Goal: Transaction & Acquisition: Purchase product/service

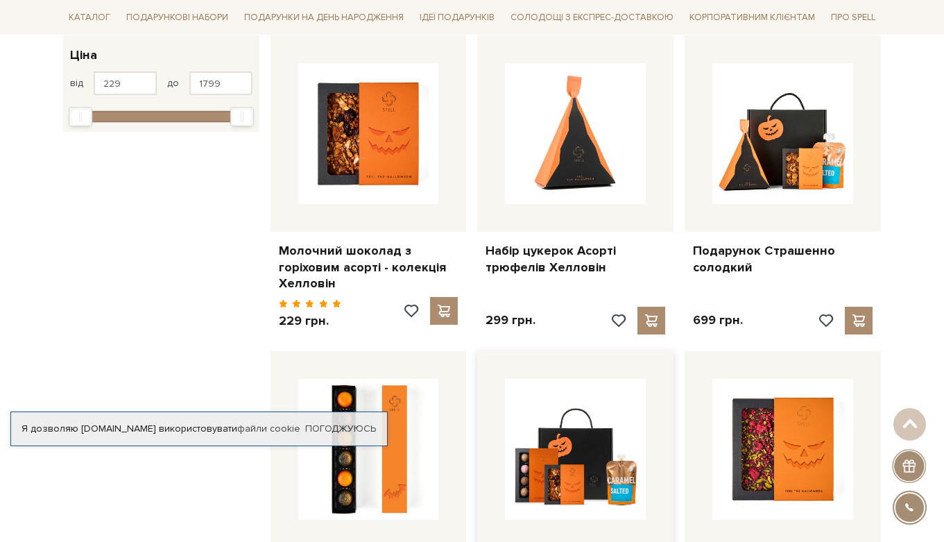
scroll to position [230, 0]
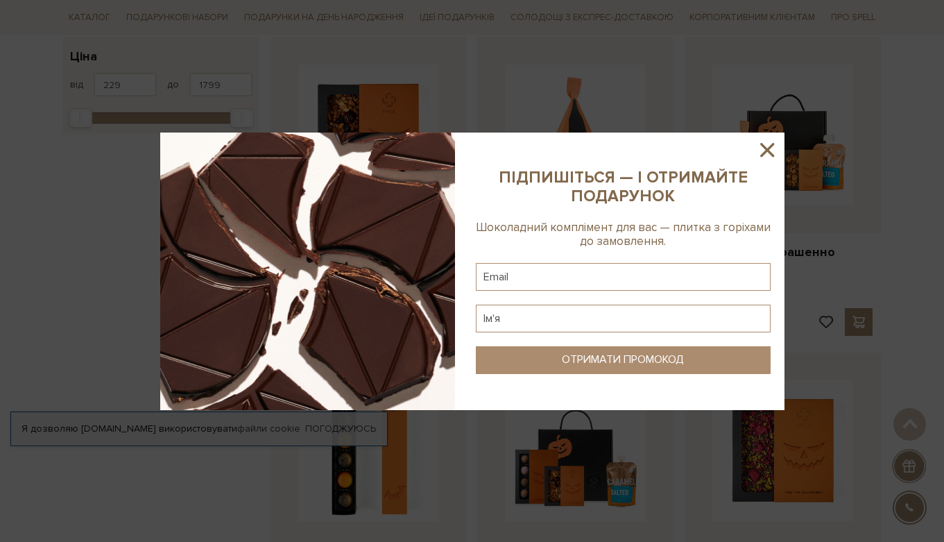
click at [764, 139] on icon at bounding box center [767, 150] width 24 height 24
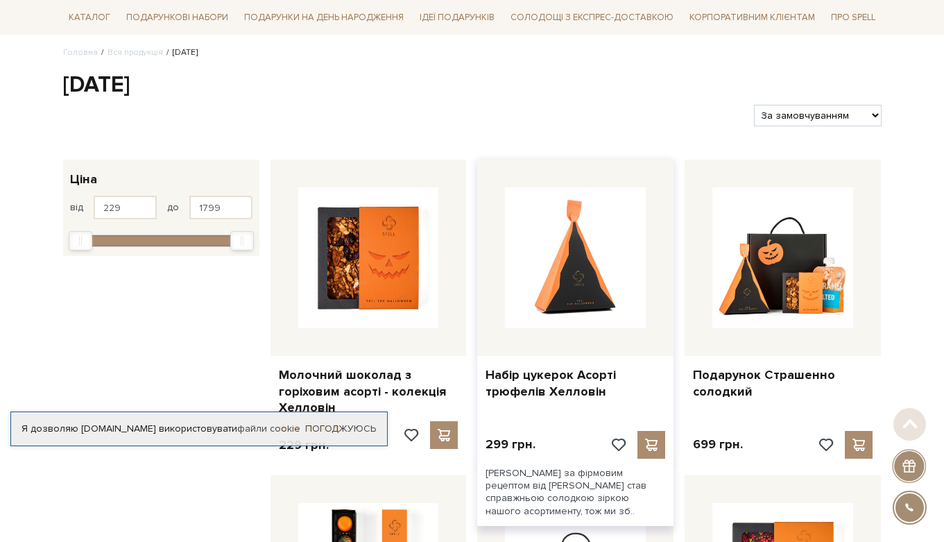
scroll to position [148, 0]
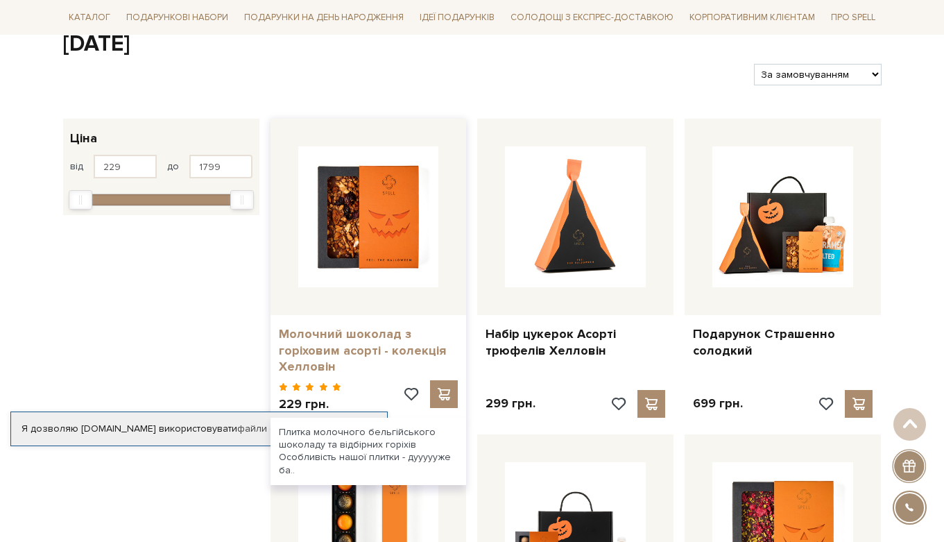
click at [363, 326] on link "Молочний шоколад з горіховим асорті - колекція Хелловін" at bounding box center [369, 350] width 180 height 49
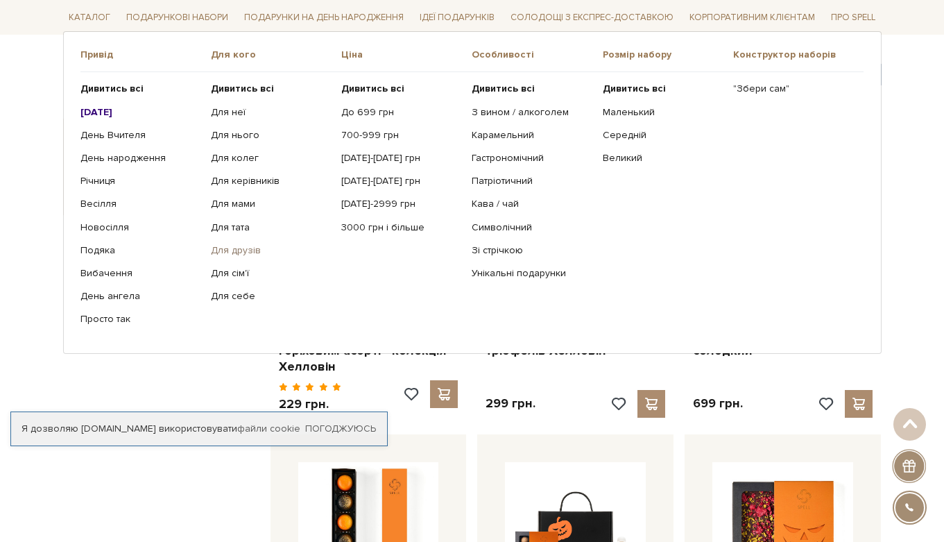
scroll to position [148, 0]
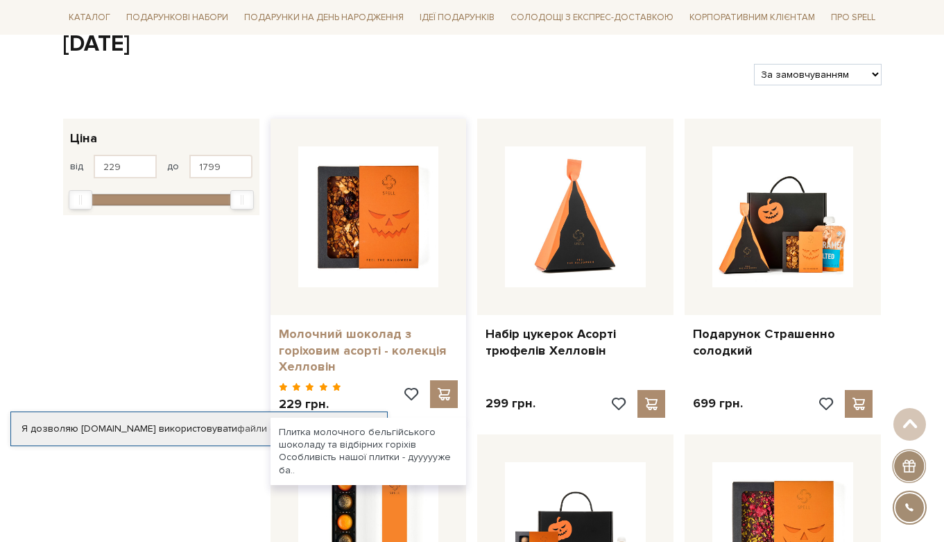
click at [313, 334] on link "Молочний шоколад з горіховим асорті - колекція Хелловін" at bounding box center [369, 350] width 180 height 49
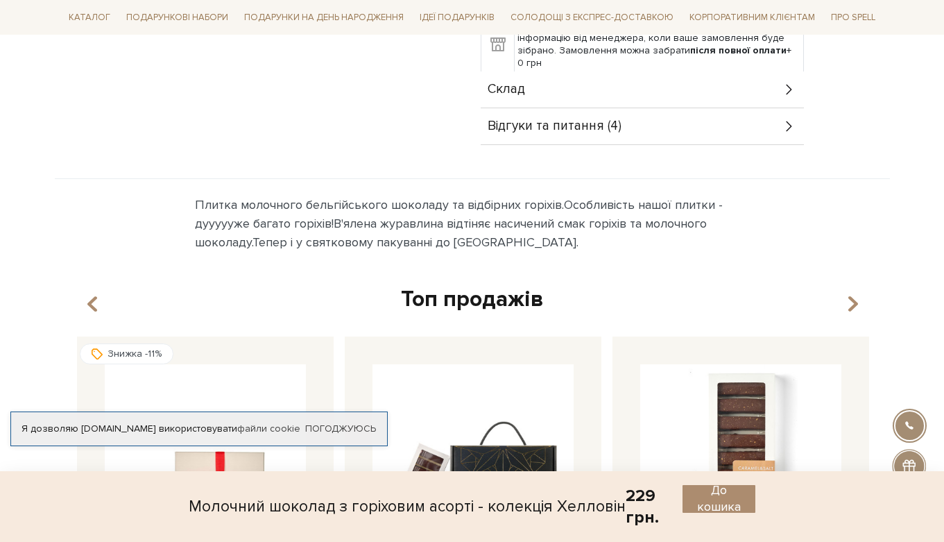
scroll to position [757, 0]
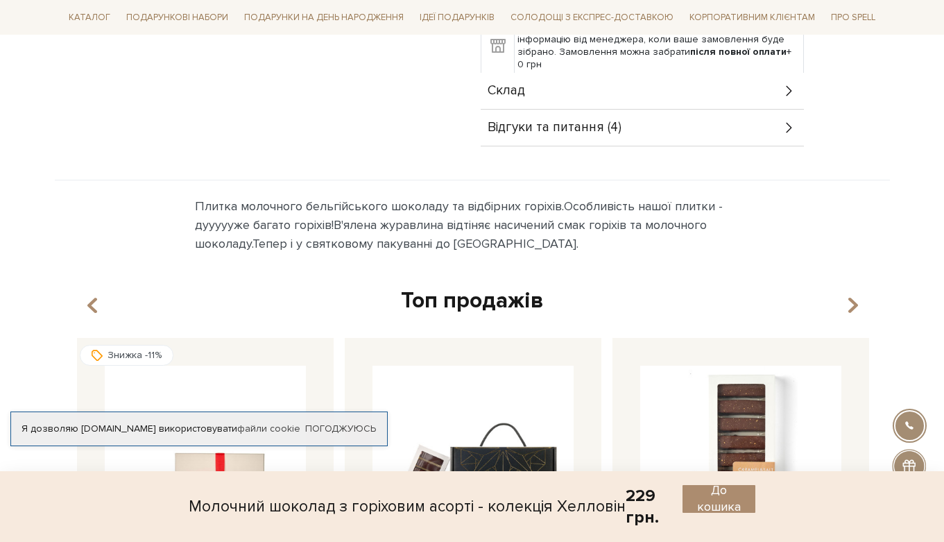
click at [591, 99] on div "Склад" at bounding box center [642, 91] width 323 height 36
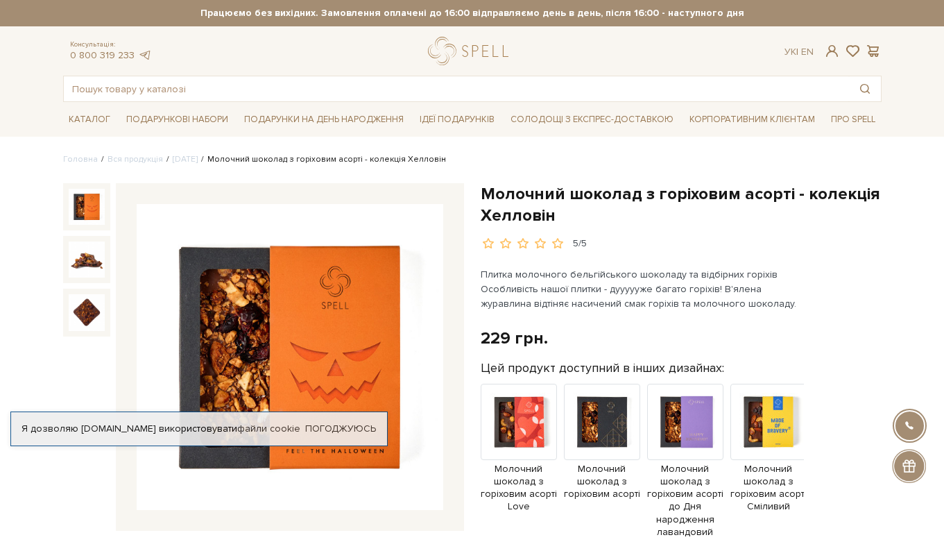
scroll to position [0, 0]
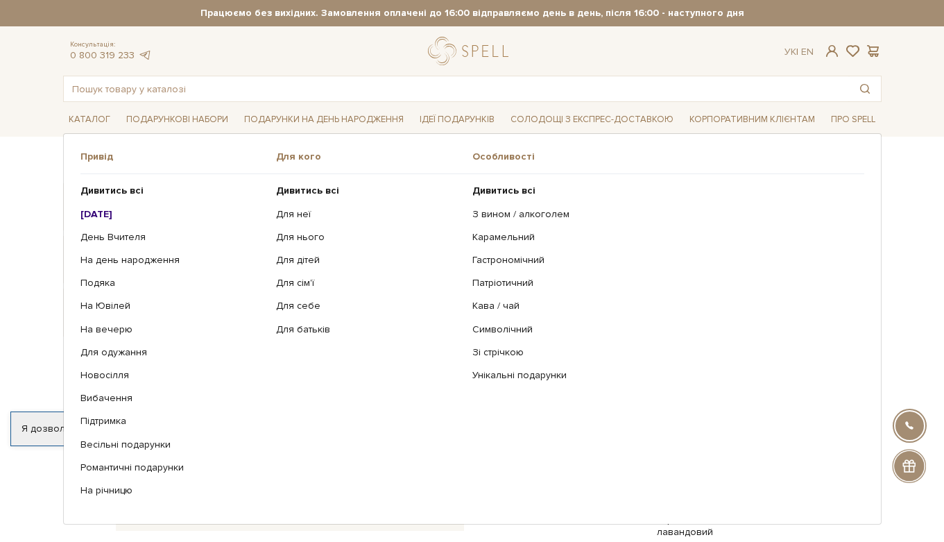
click at [109, 212] on b "[DATE]" at bounding box center [96, 214] width 32 height 12
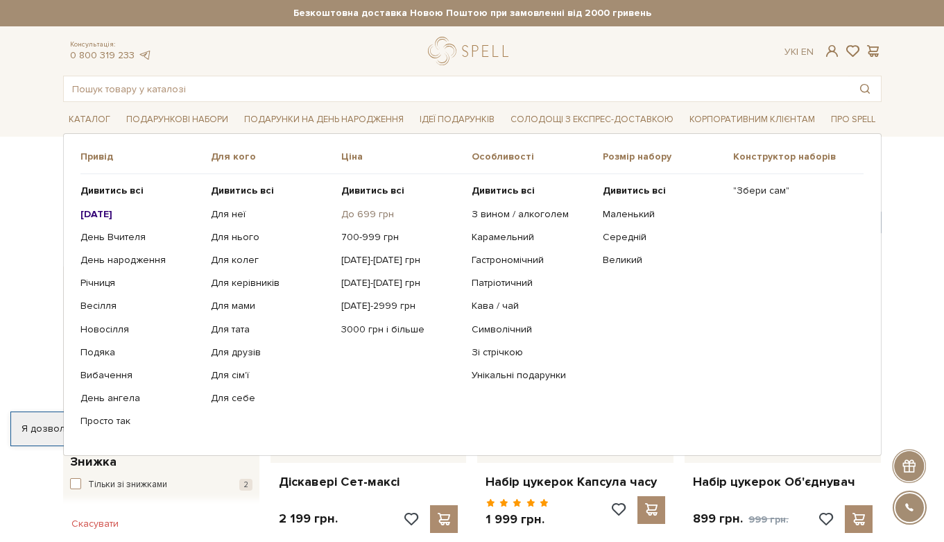
click at [354, 211] on link "До 699 грн" at bounding box center [401, 214] width 120 height 12
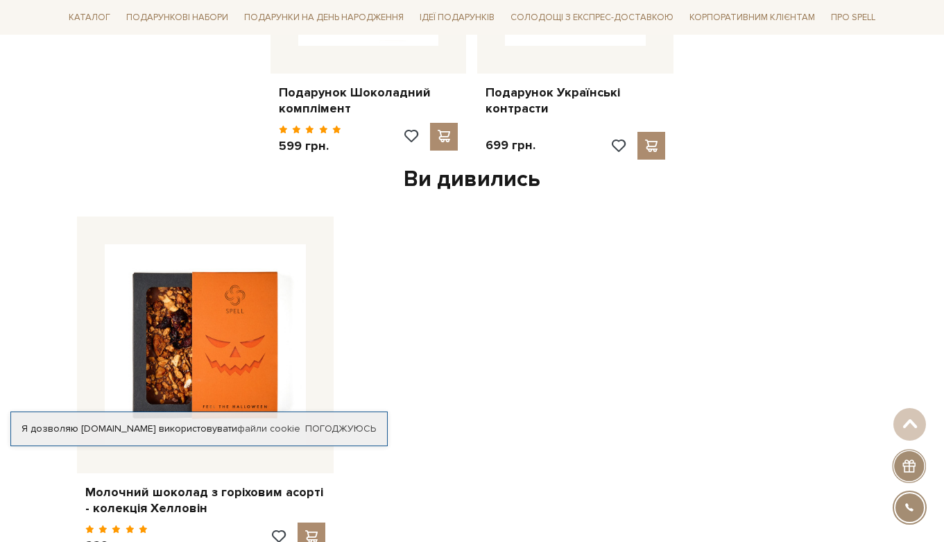
scroll to position [1322, 0]
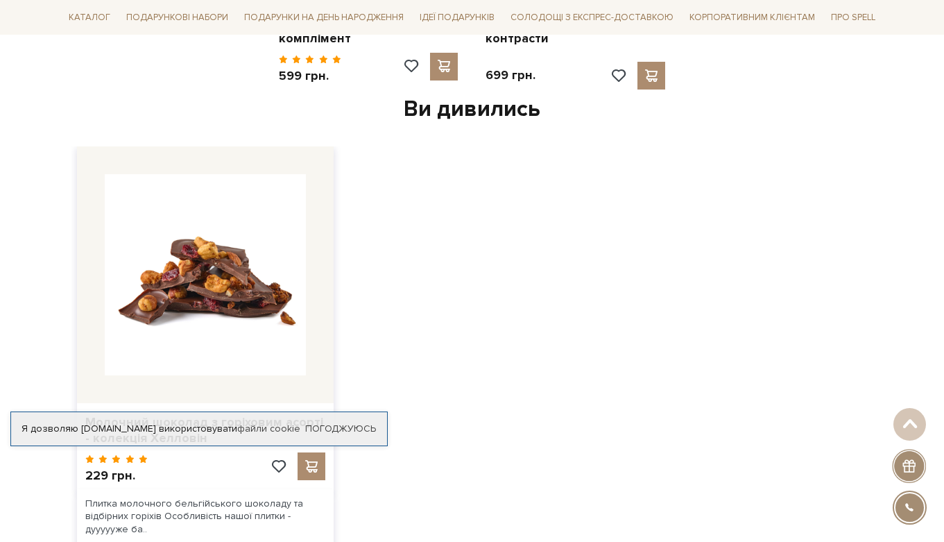
click at [152, 228] on img at bounding box center [205, 274] width 201 height 201
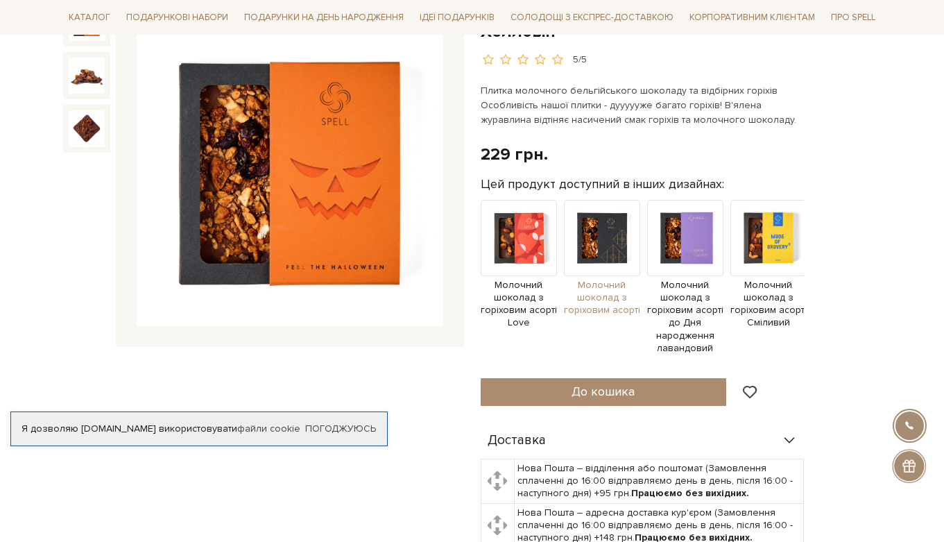
scroll to position [186, 0]
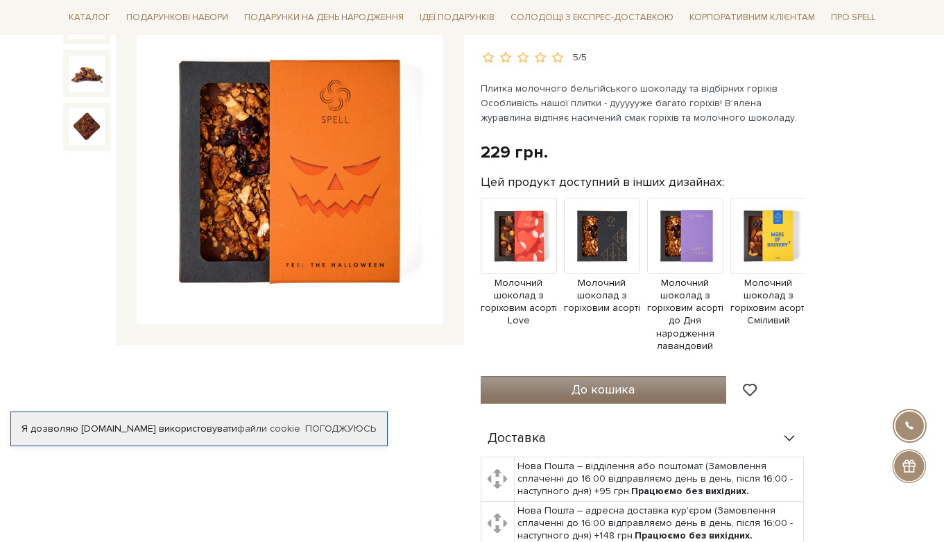
click at [605, 400] on button "До кошика" at bounding box center [604, 390] width 246 height 28
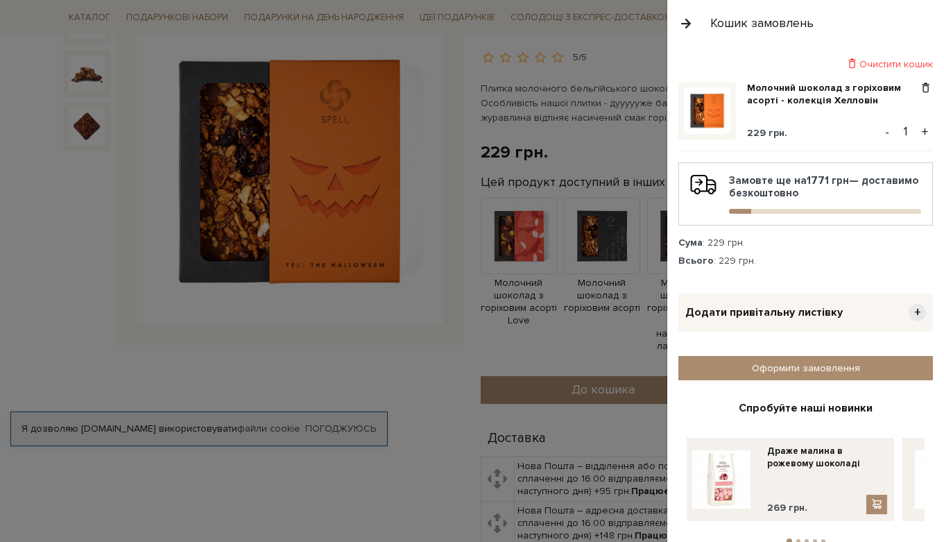
click at [922, 135] on button "+" at bounding box center [925, 131] width 16 height 21
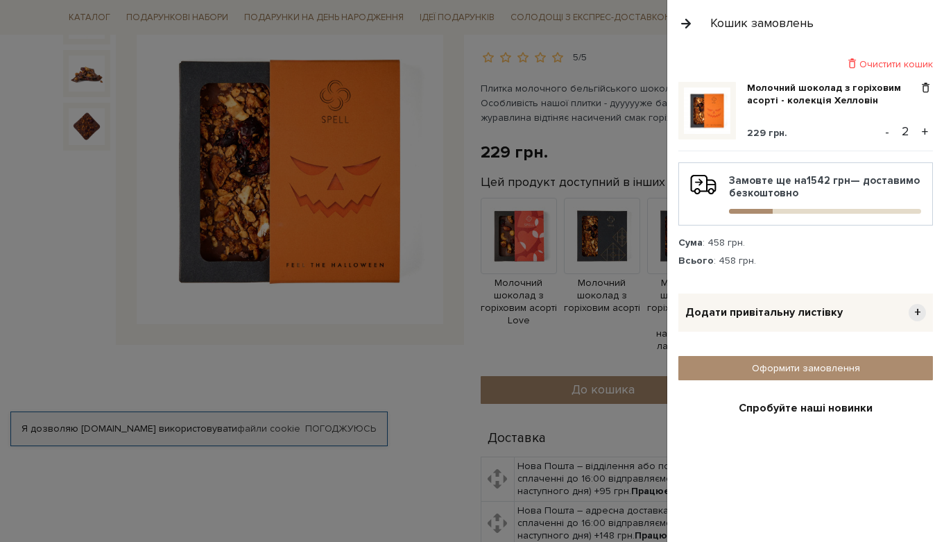
click at [922, 135] on button "+" at bounding box center [925, 131] width 16 height 21
click at [889, 133] on button "-" at bounding box center [887, 131] width 14 height 21
